Goal: Find specific page/section: Find specific page/section

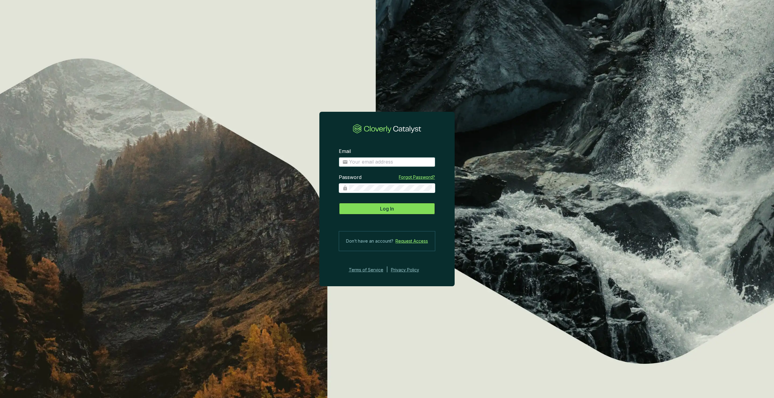
type input "[PERSON_NAME][EMAIL_ADDRESS][DOMAIN_NAME]"
click at [389, 209] on span "Log In" at bounding box center [387, 208] width 14 height 7
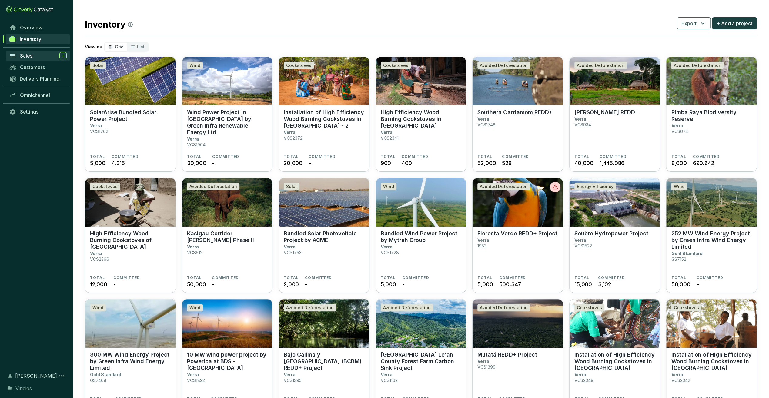
click at [31, 58] on span "Sales" at bounding box center [26, 56] width 12 height 6
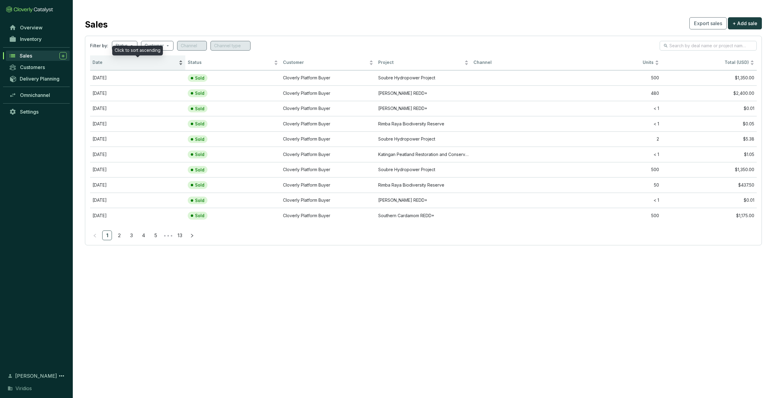
click at [114, 60] on span "Date" at bounding box center [134, 63] width 85 height 6
